Goal: Task Accomplishment & Management: Use online tool/utility

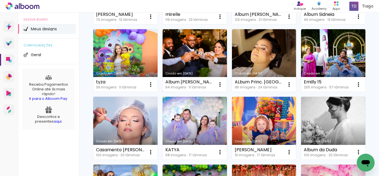
scroll to position [111, 0]
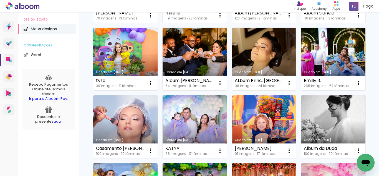
click at [301, 90] on link "Criado em [DATE]" at bounding box center [333, 59] width 64 height 63
